Goal: Information Seeking & Learning: Learn about a topic

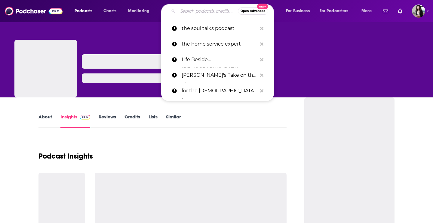
type input "Live One For One"
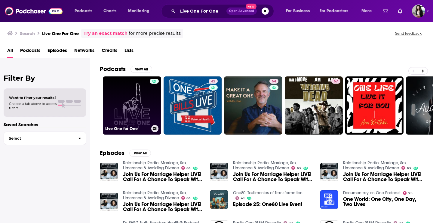
click at [139, 108] on link "Live One for One" at bounding box center [132, 106] width 58 height 58
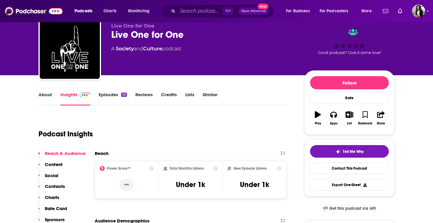
scroll to position [23, 0]
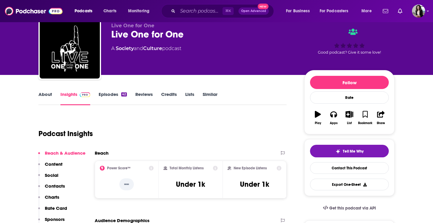
click at [44, 99] on link "About" at bounding box center [45, 99] width 14 height 14
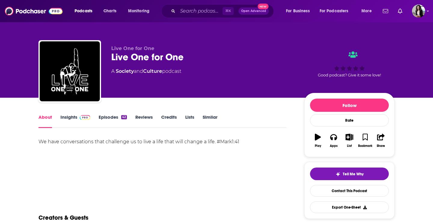
click at [82, 114] on span at bounding box center [85, 117] width 11 height 6
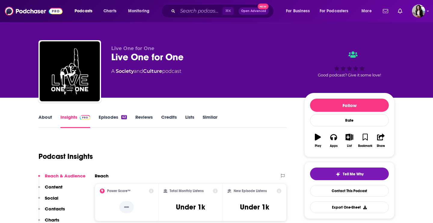
scroll to position [325, 0]
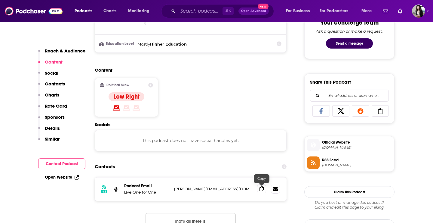
click at [262, 193] on span at bounding box center [261, 189] width 9 height 9
click at [213, 5] on div "⌘ K Open Advanced New" at bounding box center [217, 11] width 113 height 14
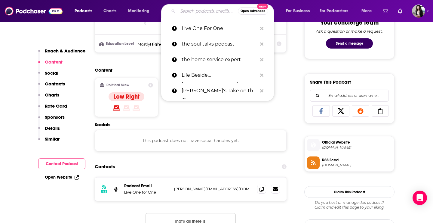
click at [210, 8] on input "Search podcasts, credits, & more..." at bounding box center [208, 11] width 60 height 10
paste input "Maybe [DEMOGRAPHIC_DATA]"
type input "Maybe [DEMOGRAPHIC_DATA]"
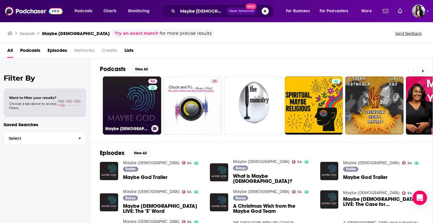
click at [132, 114] on link "54 Maybe [DEMOGRAPHIC_DATA]" at bounding box center [132, 106] width 58 height 58
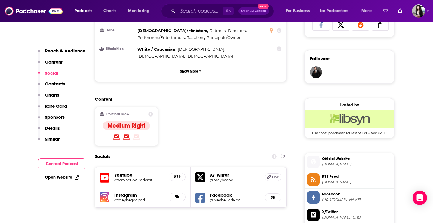
scroll to position [470, 0]
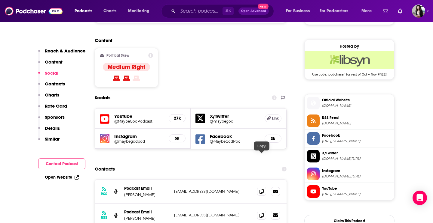
click at [258, 187] on span at bounding box center [261, 191] width 9 height 9
click at [262, 213] on icon at bounding box center [261, 215] width 4 height 5
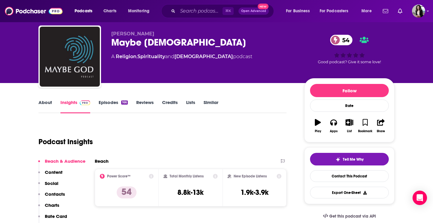
scroll to position [0, 0]
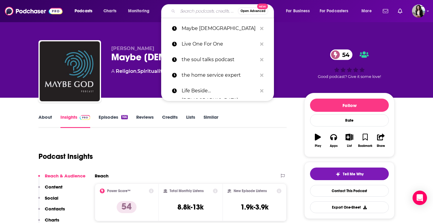
click at [202, 13] on input "Search podcasts, credits, & more..." at bounding box center [208, 11] width 60 height 10
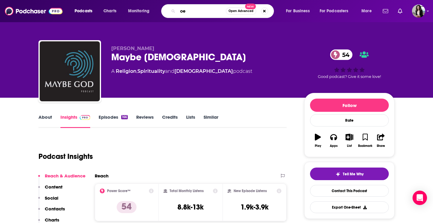
type input "o"
type input "personally speaking [PERSON_NAME]"
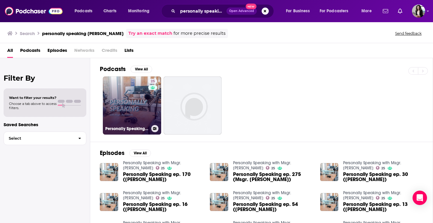
click at [143, 91] on link "25 Personally Speaking with Msgr. [PERSON_NAME]" at bounding box center [132, 106] width 58 height 58
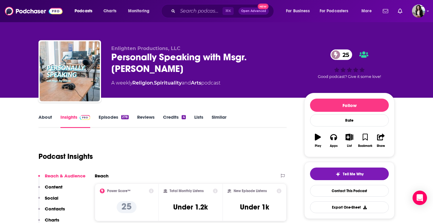
scroll to position [1, 0]
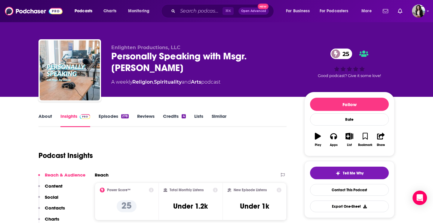
click at [40, 122] on link "About" at bounding box center [45, 121] width 14 height 14
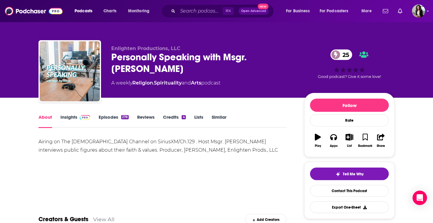
click at [75, 123] on link "Insights" at bounding box center [75, 121] width 30 height 14
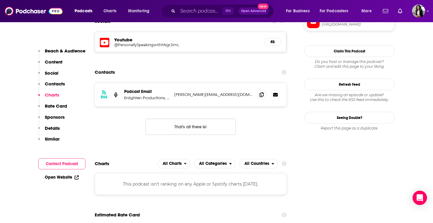
scroll to position [521, 0]
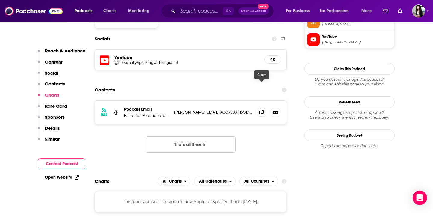
click at [260, 110] on icon at bounding box center [261, 112] width 4 height 5
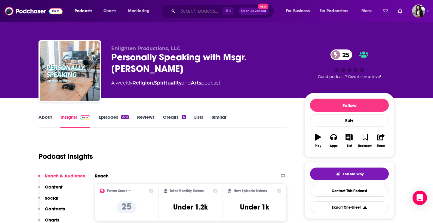
click at [209, 9] on input "Search podcasts, credits, & more..." at bounding box center [200, 11] width 45 height 10
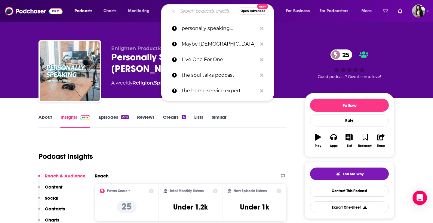
paste input "Revival Town"
type input "Revival Town"
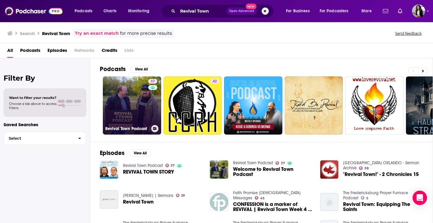
click at [137, 114] on link "37 Revival Town Podcast" at bounding box center [132, 106] width 58 height 58
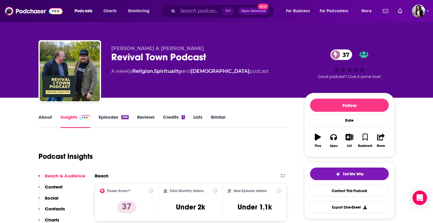
click at [48, 124] on link "About" at bounding box center [45, 121] width 14 height 14
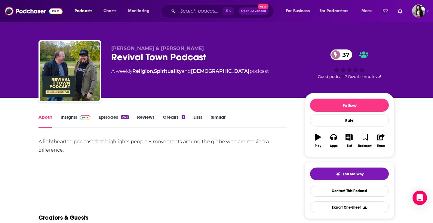
click at [62, 120] on link "Insights" at bounding box center [75, 121] width 30 height 14
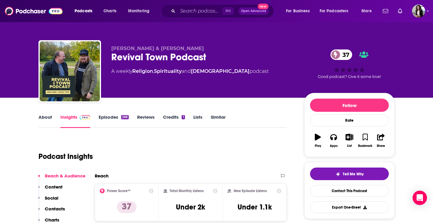
click at [116, 114] on link "Episodes 268" at bounding box center [114, 121] width 30 height 14
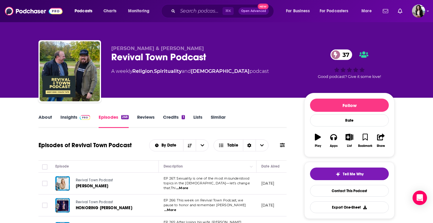
click at [73, 126] on link "Insights" at bounding box center [75, 121] width 30 height 14
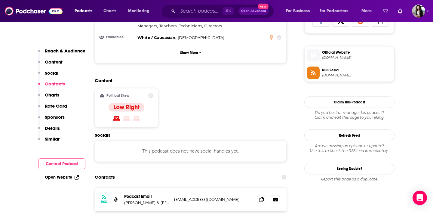
scroll to position [530, 0]
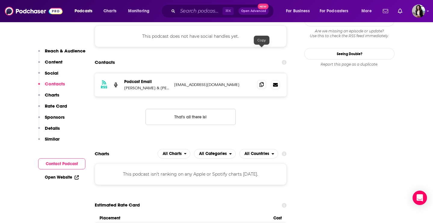
click at [264, 80] on span at bounding box center [261, 84] width 9 height 9
click at [194, 11] on input "Search podcasts, credits, & more..." at bounding box center [200, 11] width 45 height 10
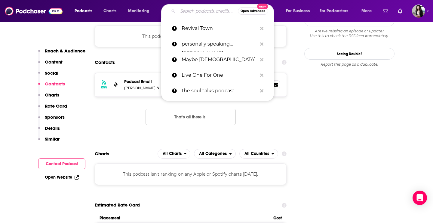
paste input "Stand to Reason"
type input "Stand to Reason"
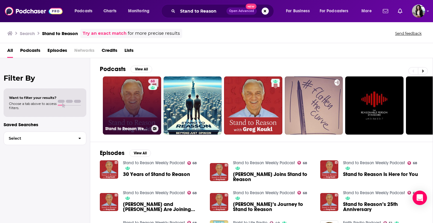
click at [147, 110] on link "68 Stand to Reason Weekly Podcast" at bounding box center [132, 106] width 58 height 58
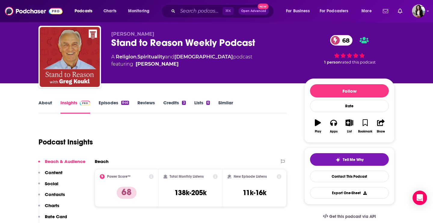
scroll to position [16, 0]
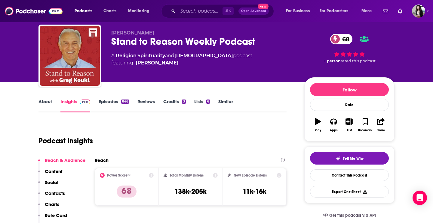
click at [119, 100] on link "Episodes 846" at bounding box center [114, 106] width 30 height 14
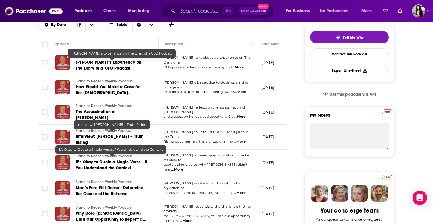
scroll to position [65, 0]
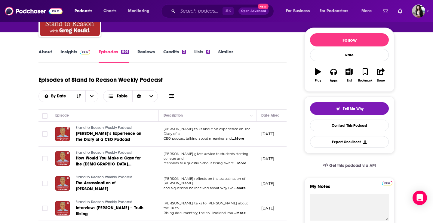
click at [84, 50] on span at bounding box center [85, 52] width 11 height 6
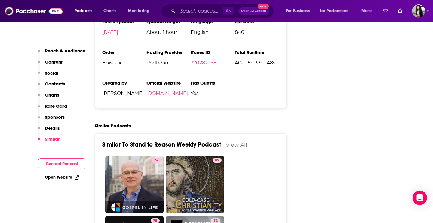
scroll to position [1226, 0]
click at [156, 90] on link "[DOMAIN_NAME]" at bounding box center [166, 93] width 41 height 6
click at [201, 9] on input "Search podcasts, credits, & more..." at bounding box center [200, 11] width 45 height 10
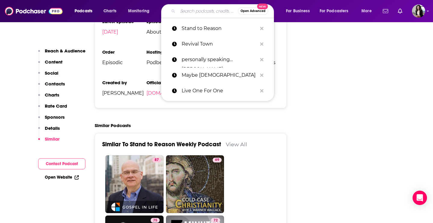
paste input "Stand Up for the Truth"
type input "Stand Up for the Truth"
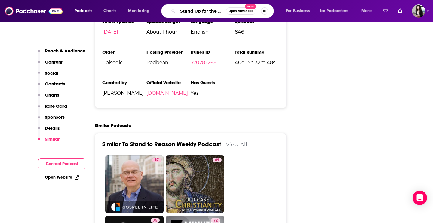
scroll to position [0, 7]
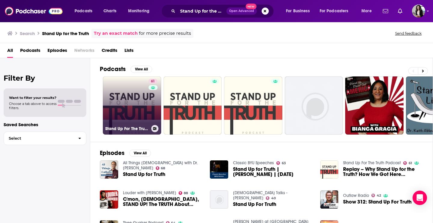
click at [124, 98] on link "61 Stand Up For The Truth Podcast" at bounding box center [132, 106] width 58 height 58
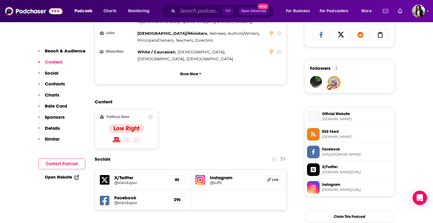
scroll to position [459, 0]
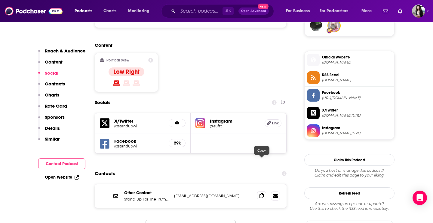
click at [258, 192] on span at bounding box center [261, 196] width 9 height 9
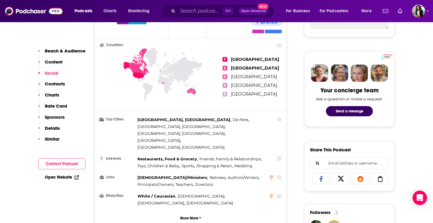
scroll to position [0, 0]
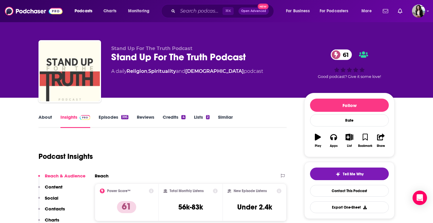
click at [49, 117] on link "About" at bounding box center [45, 121] width 14 height 14
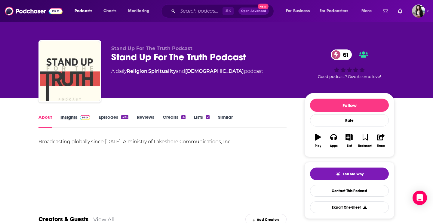
click at [92, 118] on div "Insights" at bounding box center [79, 121] width 38 height 14
click at [78, 116] on span at bounding box center [83, 117] width 13 height 6
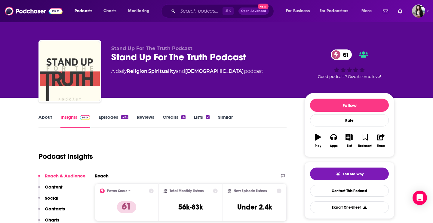
click at [125, 120] on link "Episodes 395" at bounding box center [114, 121] width 30 height 14
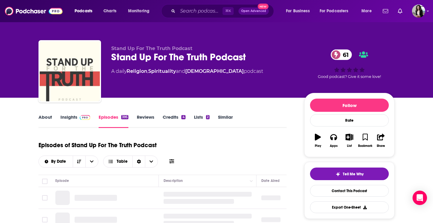
scroll to position [91, 0]
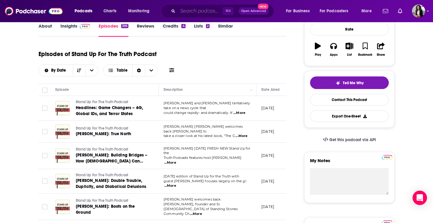
click at [202, 9] on input "Search podcasts, credits, & more..." at bounding box center [200, 11] width 45 height 10
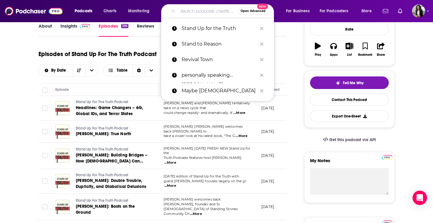
paste input "The BEMA Podcast"
type input "The BEMA Podcast"
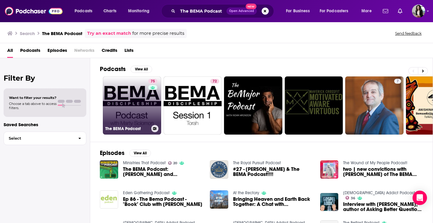
click at [133, 115] on link "75 The BEMA Podcast" at bounding box center [132, 106] width 58 height 58
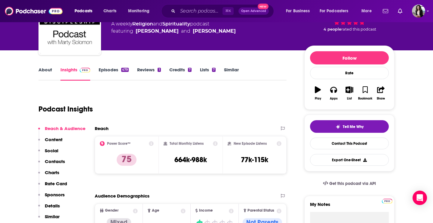
scroll to position [51, 0]
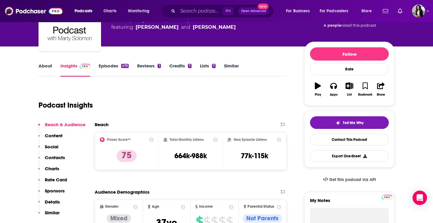
click at [116, 67] on link "Episodes 479" at bounding box center [114, 70] width 30 height 14
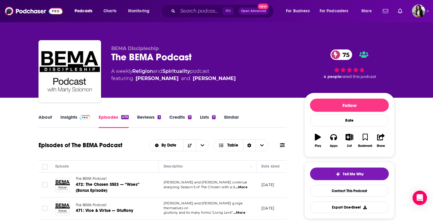
click at [66, 116] on link "Insights" at bounding box center [75, 121] width 30 height 14
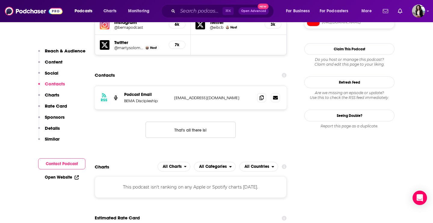
scroll to position [606, 0]
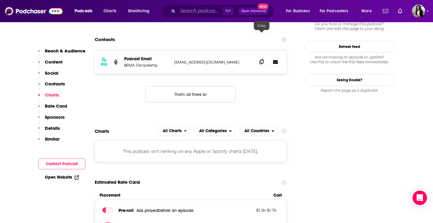
click at [257, 57] on span at bounding box center [261, 61] width 9 height 9
click at [192, 15] on input "Search podcasts, credits, & more..." at bounding box center [200, 11] width 45 height 10
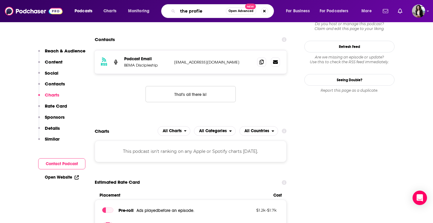
type input "the profiel"
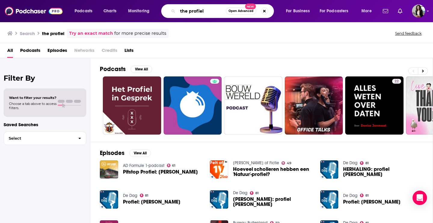
click at [212, 9] on input "the profiel" at bounding box center [202, 11] width 48 height 10
type input "the profile"
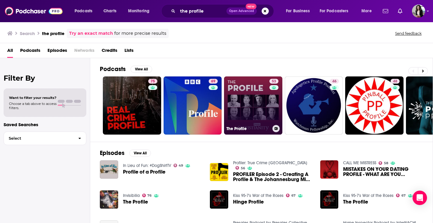
click at [260, 93] on link "53 The Profile" at bounding box center [253, 106] width 58 height 58
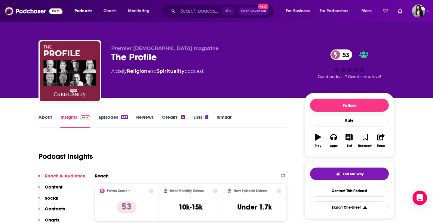
click at [49, 118] on link "About" at bounding box center [45, 121] width 14 height 14
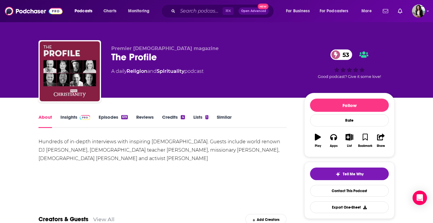
click at [81, 121] on link "Insights" at bounding box center [75, 121] width 30 height 14
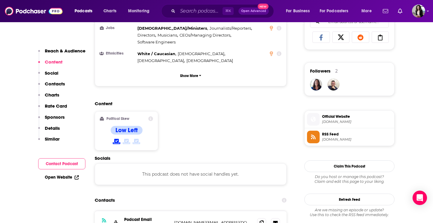
scroll to position [406, 0]
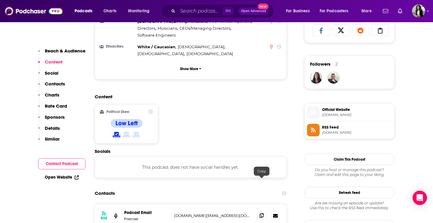
click at [261, 211] on span at bounding box center [261, 215] width 9 height 9
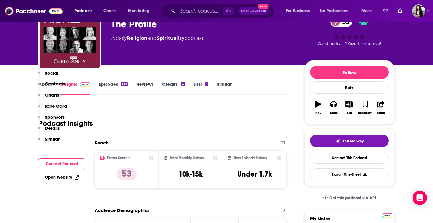
scroll to position [0, 0]
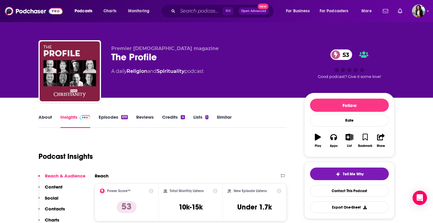
click at [42, 116] on link "About" at bounding box center [45, 121] width 14 height 14
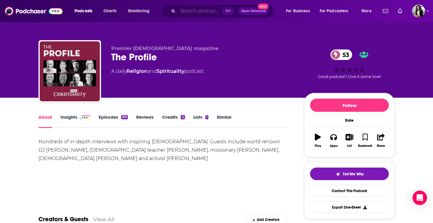
click at [208, 10] on input "Search podcasts, credits, & more..." at bounding box center [200, 11] width 45 height 10
paste input "The River Morning Show Podcast"
type input "The River Morning Show Podcast"
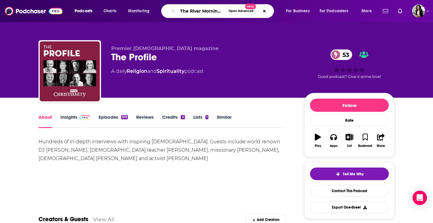
scroll to position [0, 30]
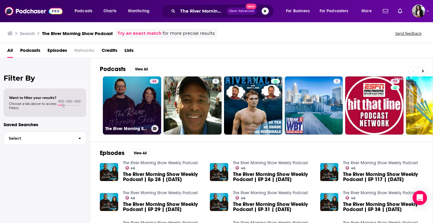
click at [124, 105] on link "46 The River Morning Show Weekly Podcast" at bounding box center [132, 106] width 58 height 58
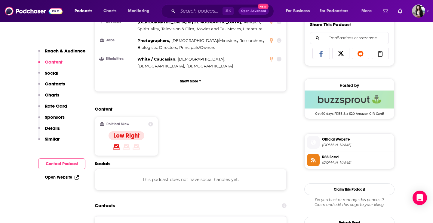
scroll to position [387, 0]
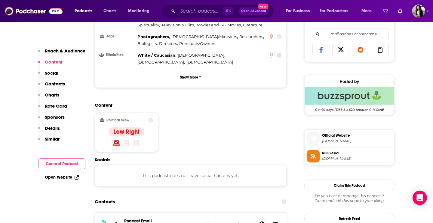
click at [260, 222] on icon at bounding box center [261, 224] width 4 height 5
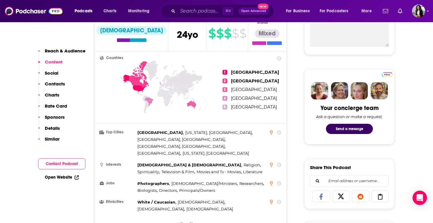
scroll to position [0, 0]
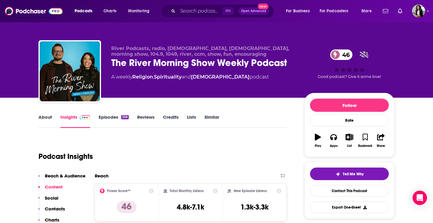
click at [46, 119] on link "About" at bounding box center [45, 121] width 14 height 14
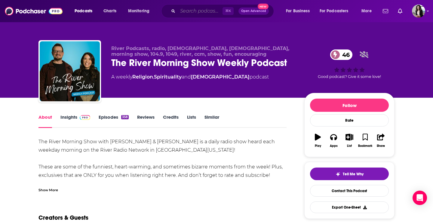
click at [196, 13] on input "Search podcasts, credits, & more..." at bounding box center [200, 11] width 45 height 10
paste input "What Are We Even Doing Here?"
type input "What Are We Even Doing Here?"
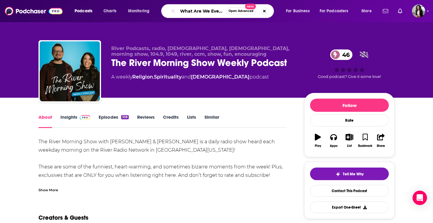
scroll to position [0, 27]
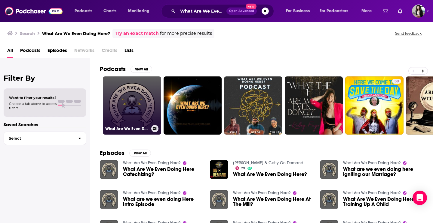
click at [136, 104] on link "What Are We Even Doing Here?" at bounding box center [132, 106] width 58 height 58
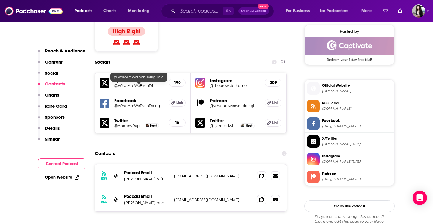
scroll to position [513, 0]
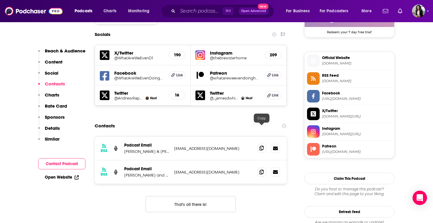
click at [261, 146] on icon at bounding box center [261, 148] width 4 height 5
click at [261, 168] on span at bounding box center [261, 172] width 9 height 9
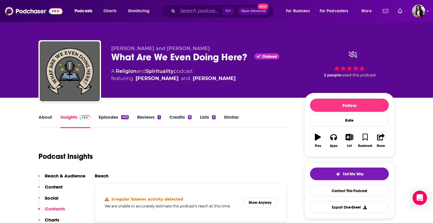
click at [42, 120] on link "About" at bounding box center [45, 121] width 14 height 14
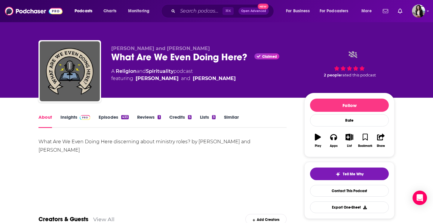
click at [76, 119] on link "Insights" at bounding box center [75, 121] width 30 height 14
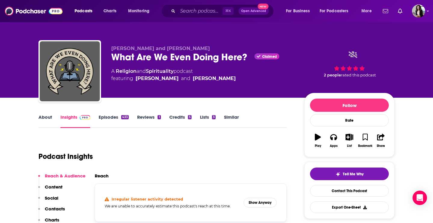
click at [113, 114] on link "Episodes 433" at bounding box center [114, 121] width 30 height 14
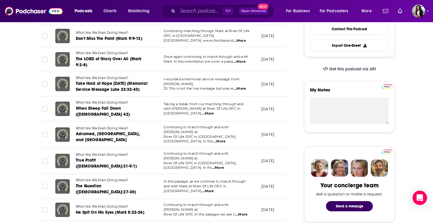
scroll to position [188, 0]
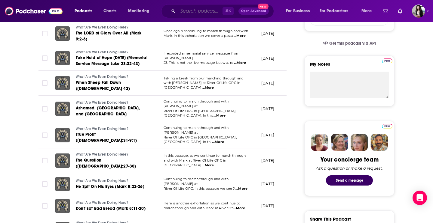
click at [193, 10] on input "Search podcasts, credits, & more..." at bounding box center [200, 11] width 45 height 10
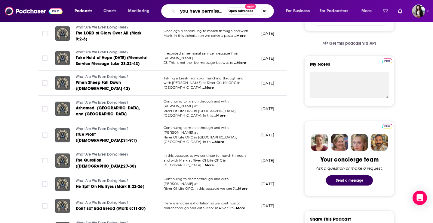
type input "you have permissino"
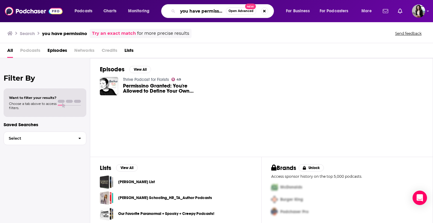
click at [215, 14] on input "you have permissino" at bounding box center [202, 11] width 48 height 10
click at [227, 11] on button "Open Advanced New" at bounding box center [241, 11] width 30 height 7
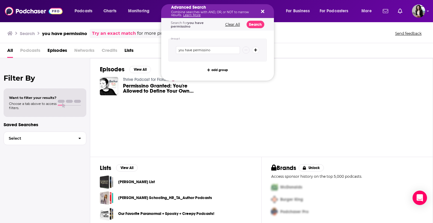
click at [261, 12] on icon "Search podcasts, credits, & more..." at bounding box center [262, 11] width 3 height 5
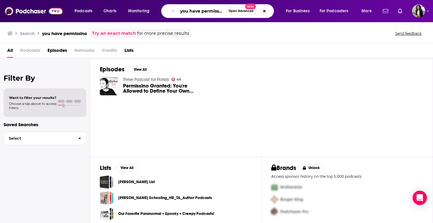
click at [214, 10] on input "you have permissino" at bounding box center [202, 11] width 48 height 10
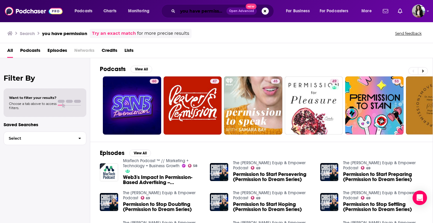
click at [217, 11] on input "you have permission" at bounding box center [202, 11] width 49 height 10
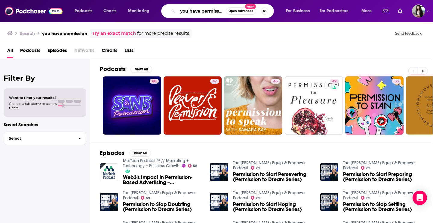
click at [217, 11] on input "you have permission" at bounding box center [202, 11] width 48 height 10
type input "religion on the mind"
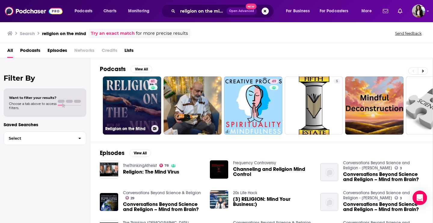
click at [113, 102] on link "61 Religion on the Mind" at bounding box center [132, 106] width 58 height 58
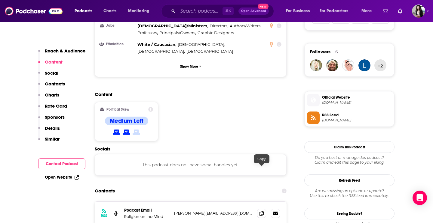
scroll to position [421, 0]
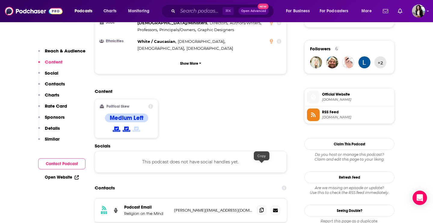
click at [259, 206] on span at bounding box center [261, 210] width 9 height 9
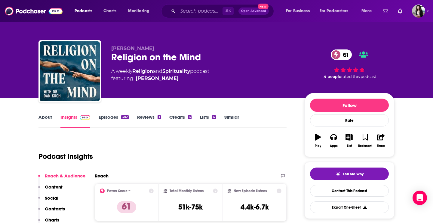
click at [120, 123] on link "Episodes 382" at bounding box center [114, 121] width 30 height 14
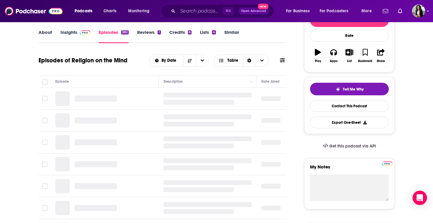
scroll to position [121, 0]
